Goal: Information Seeking & Learning: Learn about a topic

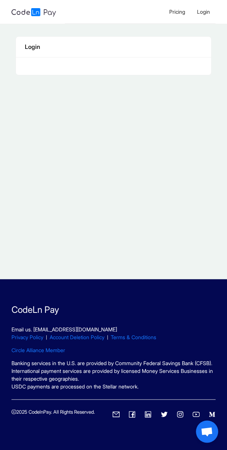
click at [177, 13] on span "Pricing" at bounding box center [177, 12] width 16 height 6
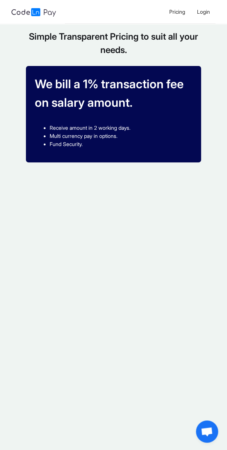
click at [207, 14] on li "Login" at bounding box center [203, 12] width 25 height 24
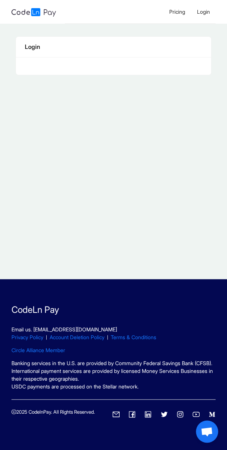
scroll to position [7, 0]
